Goal: Information Seeking & Learning: Find specific fact

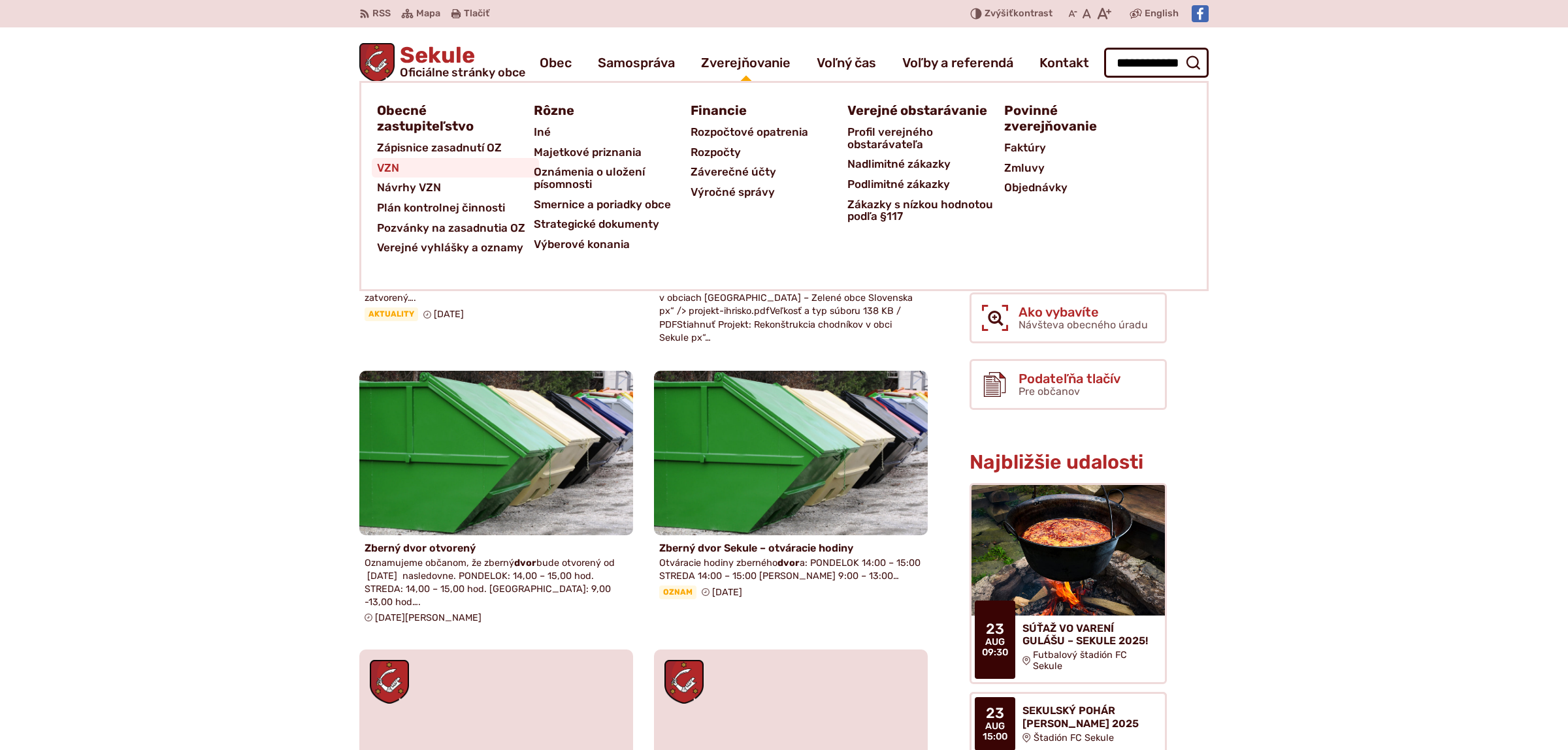
click at [391, 164] on span "VZN" at bounding box center [388, 167] width 23 height 20
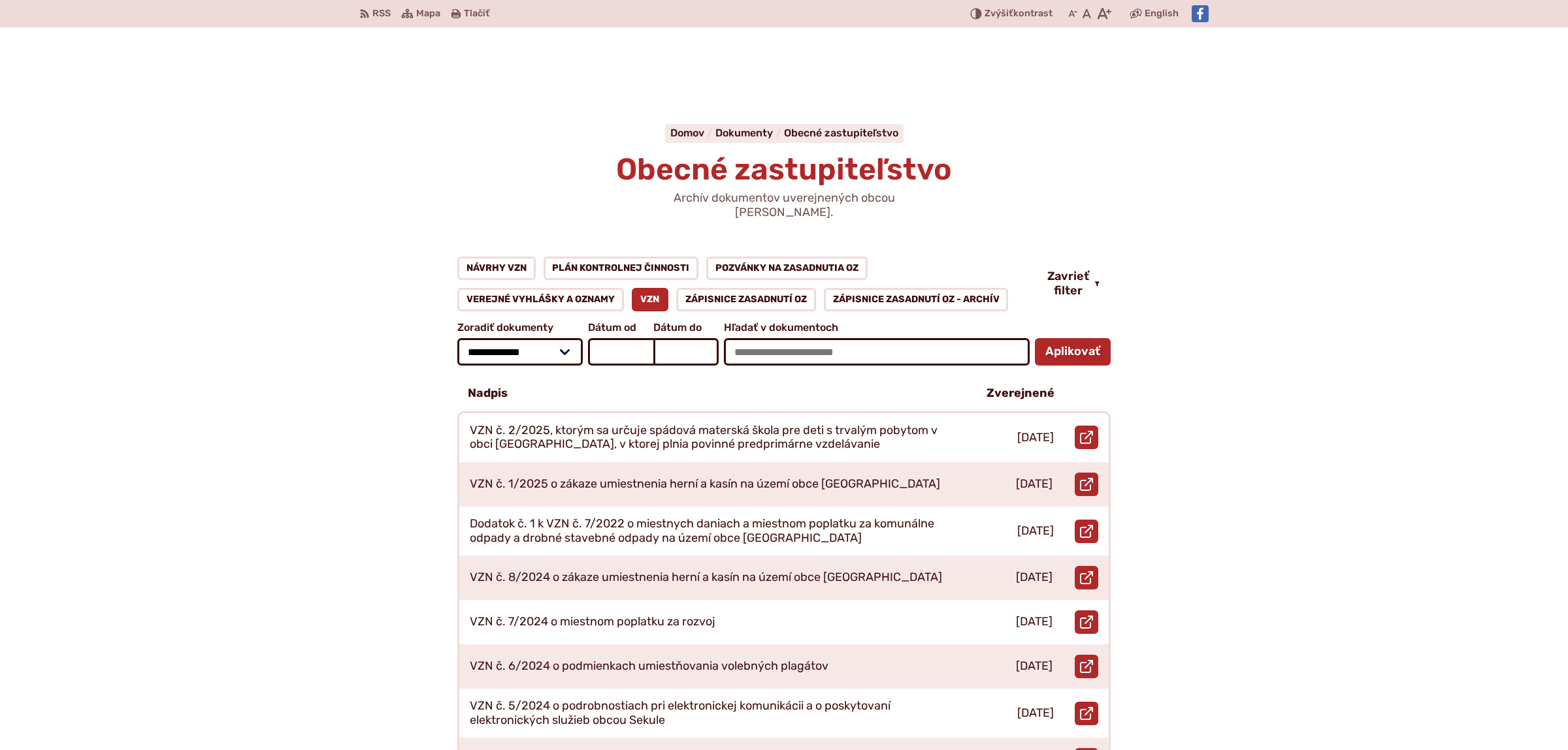
scroll to position [137, 0]
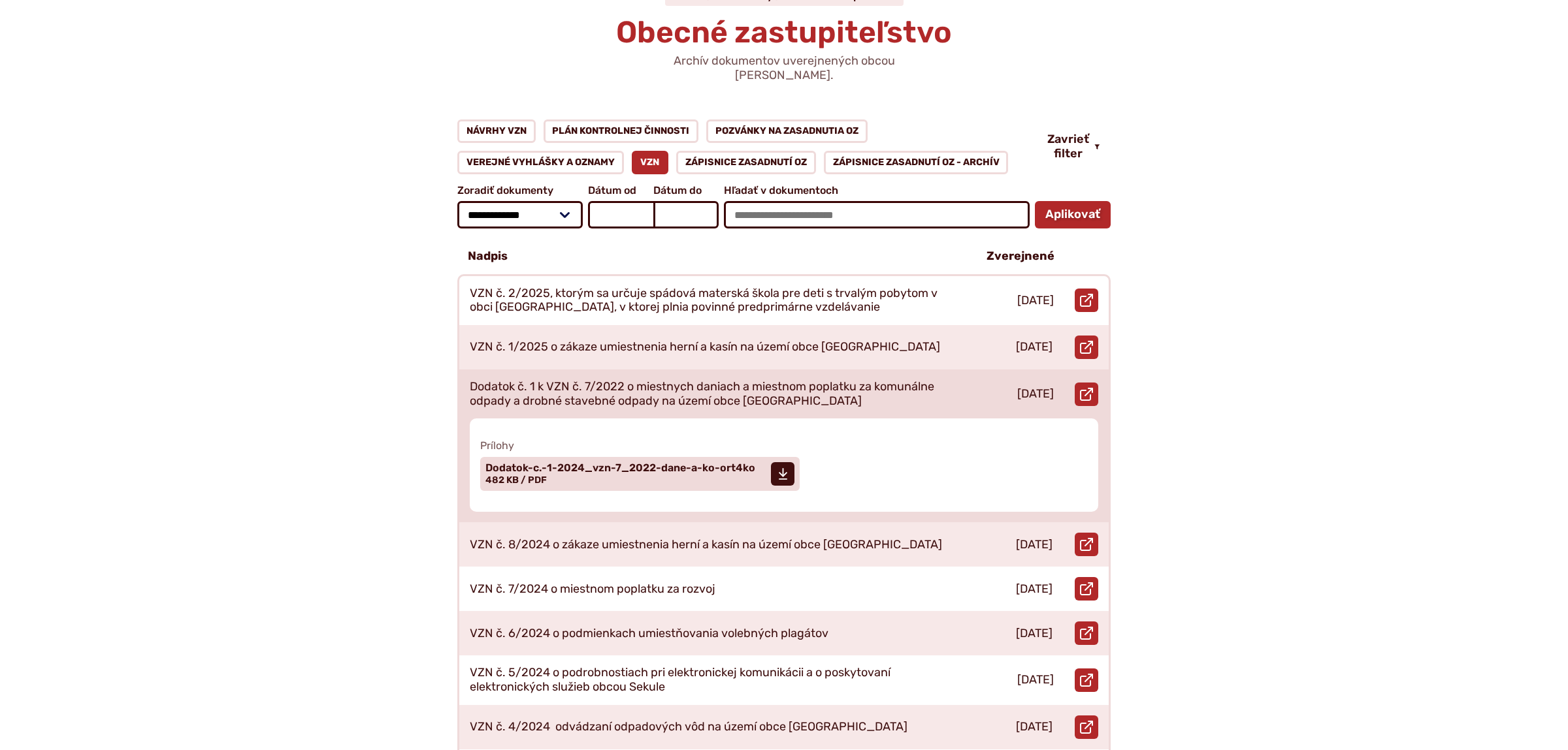
click at [737, 381] on p "Dodatok č. 1 k VZN č. 7/2022 o miestnych daniach a miestnom poplatku za komunál…" at bounding box center [713, 394] width 486 height 28
click at [674, 461] on span "Dodatok-c.-1-2024_vzn-7_2022-dane-a-ko-ort4ko Veľkosť a typ súboru 482 KB / PDF" at bounding box center [620, 474] width 270 height 33
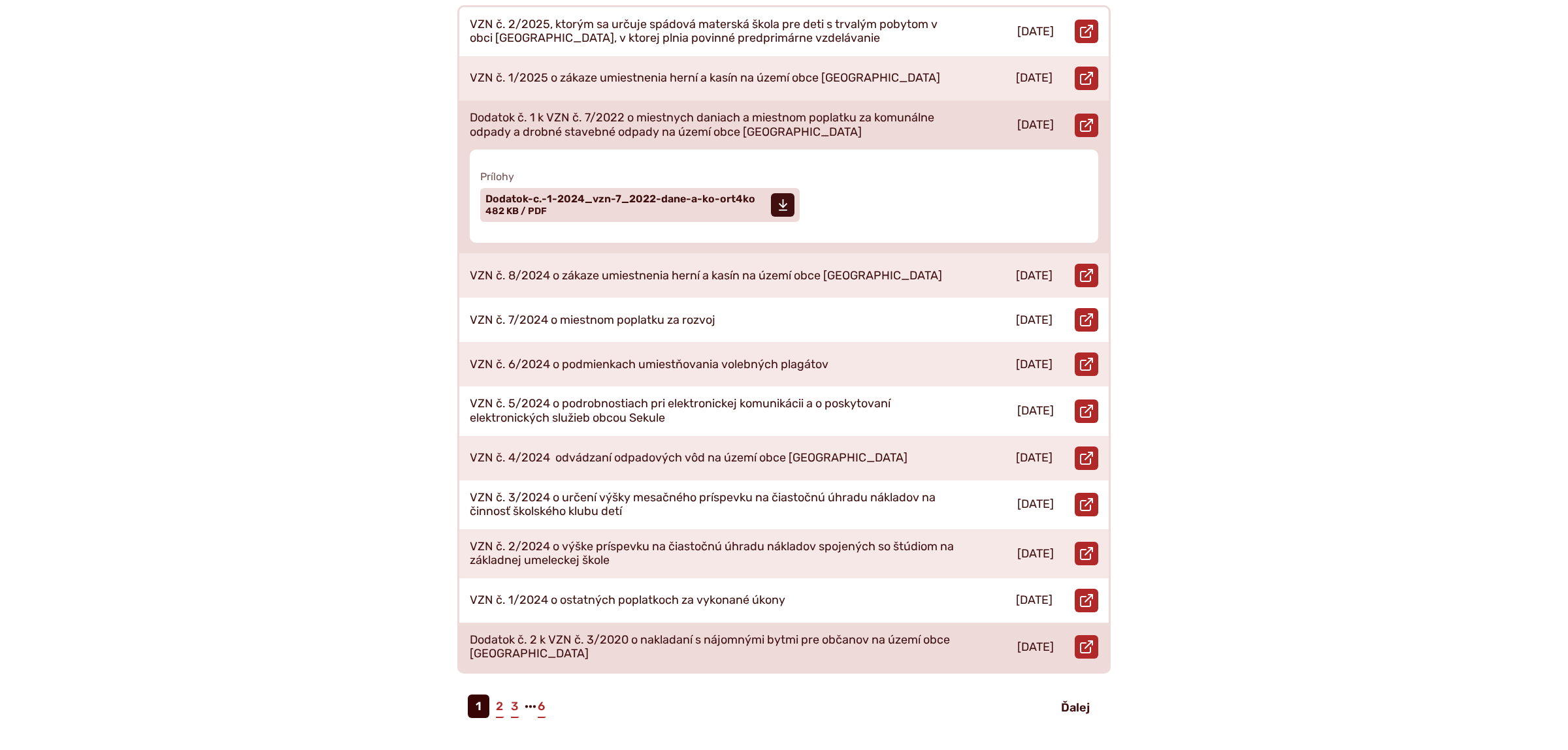
scroll to position [480, 0]
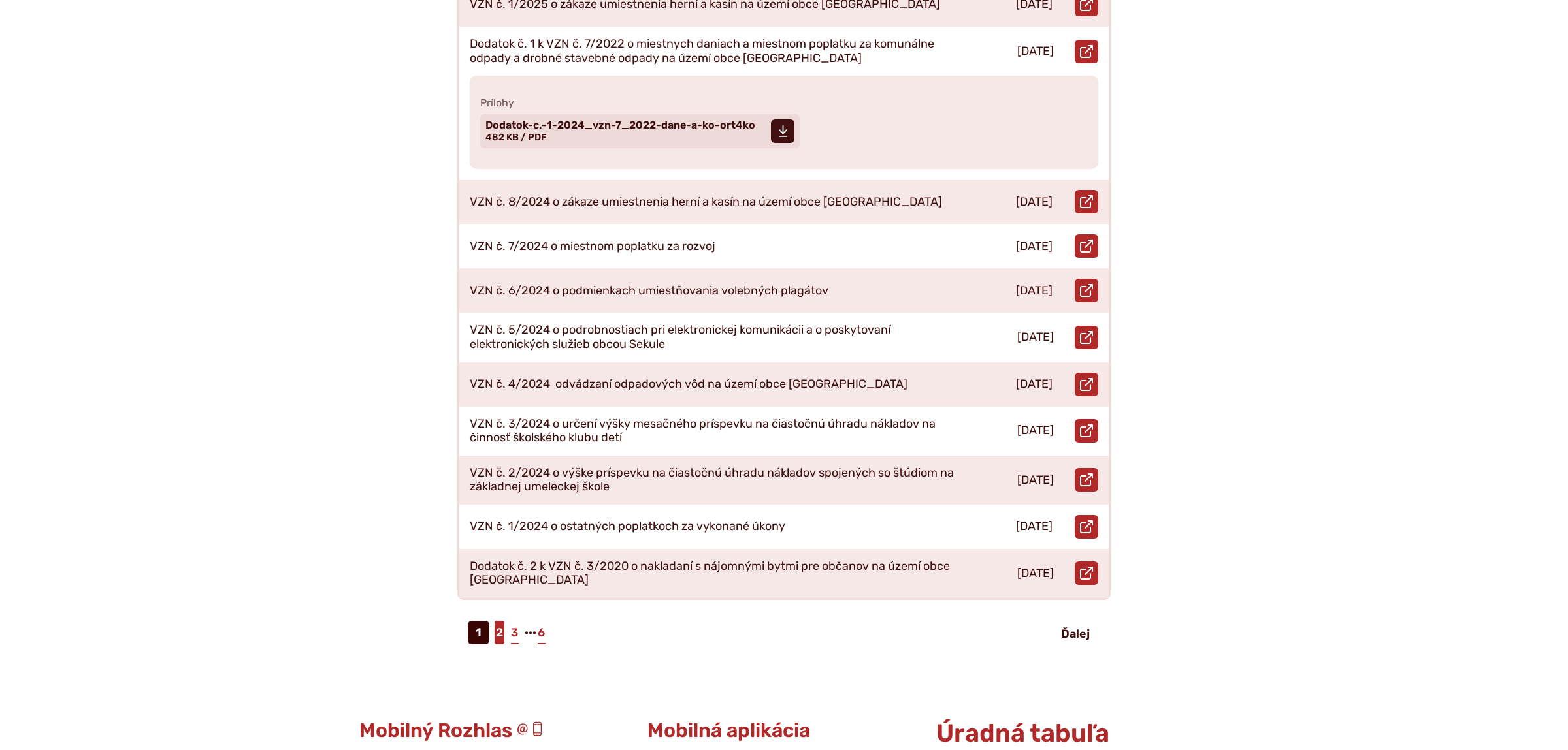
click at [500, 621] on link "2" at bounding box center [499, 632] width 9 height 24
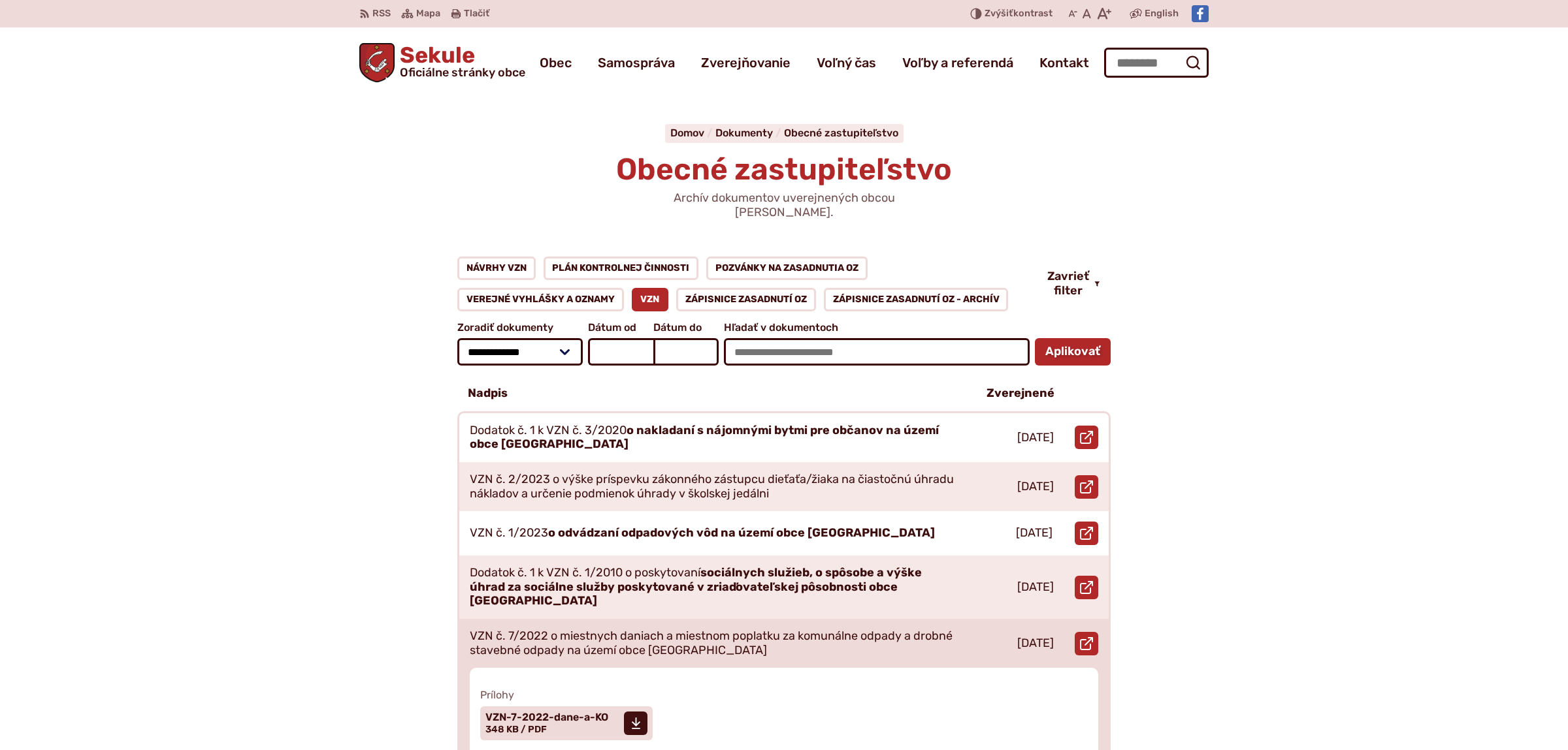
click at [632, 629] on p "VZN č. 7/2022 o miestnych daniach a miestnom poplatku za komunálne odpady a dro…" at bounding box center [713, 643] width 486 height 28
click at [565, 712] on span "VZN-7-2022-dane-a-KO" at bounding box center [547, 717] width 123 height 10
